Goal: Task Accomplishment & Management: Use online tool/utility

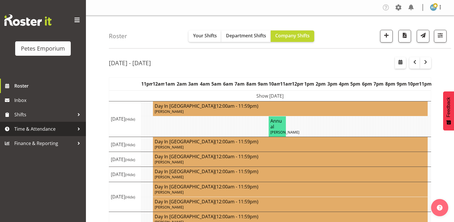
click at [35, 127] on span "Time & Attendance" at bounding box center [44, 128] width 60 height 9
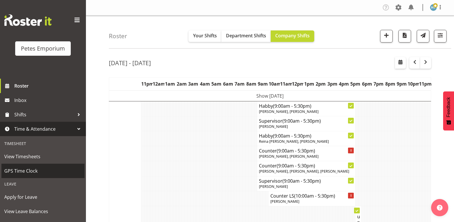
click at [24, 168] on span "GPS Time Clock" at bounding box center [42, 170] width 77 height 9
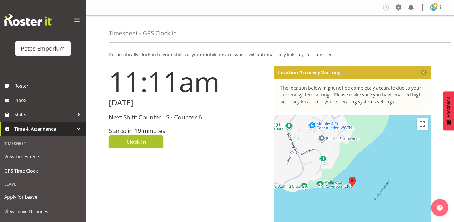
click at [133, 143] on span "Clock In" at bounding box center [136, 141] width 19 height 7
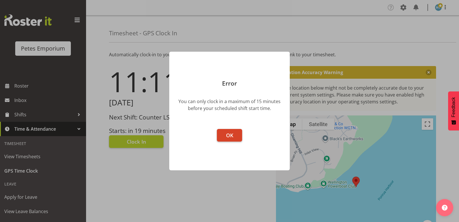
drag, startPoint x: 234, startPoint y: 132, endPoint x: 265, endPoint y: 113, distance: 36.0
click at [234, 132] on button "OK" at bounding box center [229, 135] width 25 height 13
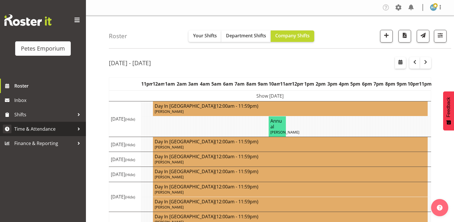
click at [46, 128] on span "Time & Attendance" at bounding box center [44, 128] width 60 height 9
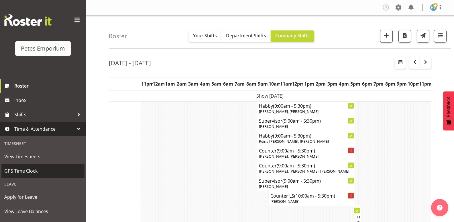
click at [29, 172] on span "GPS Time Clock" at bounding box center [42, 170] width 77 height 9
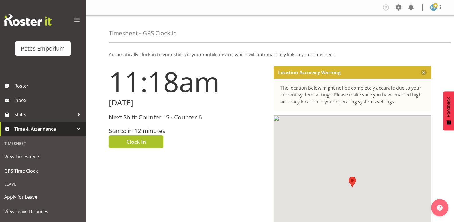
click at [147, 140] on button "Clock In" at bounding box center [136, 141] width 54 height 13
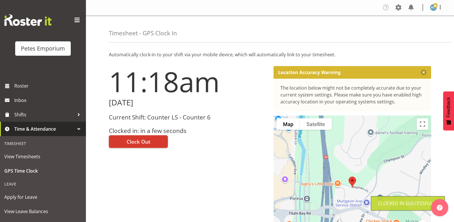
click at [431, 8] on img at bounding box center [433, 7] width 7 height 7
click at [407, 31] on link "Log Out" at bounding box center [416, 30] width 55 height 10
